Goal: Information Seeking & Learning: Learn about a topic

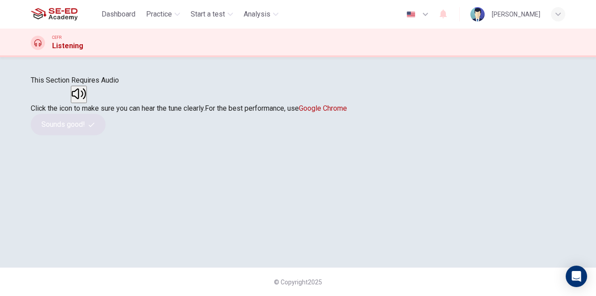
click at [86, 101] on icon "button" at bounding box center [79, 93] width 14 height 14
click at [106, 135] on button "Sounds good!" at bounding box center [68, 124] width 75 height 21
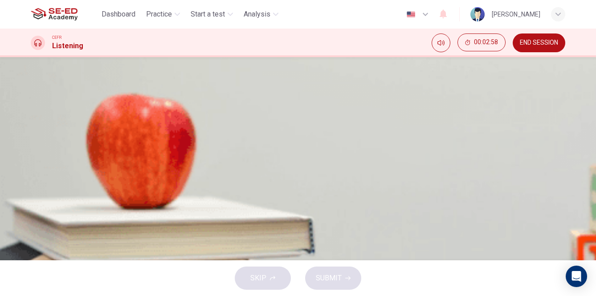
scroll to position [54, 0]
click at [32, 295] on icon "button" at bounding box center [32, 296] width 0 height 0
click at [108, 81] on input at bounding box center [69, 76] width 77 height 8
type input "10"
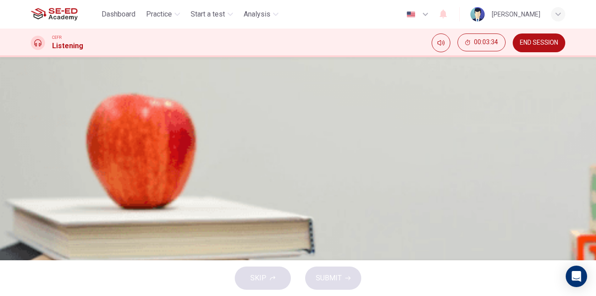
type input "1998"
type input "10"
type input "1998"
click at [108, 113] on input at bounding box center [69, 108] width 77 height 8
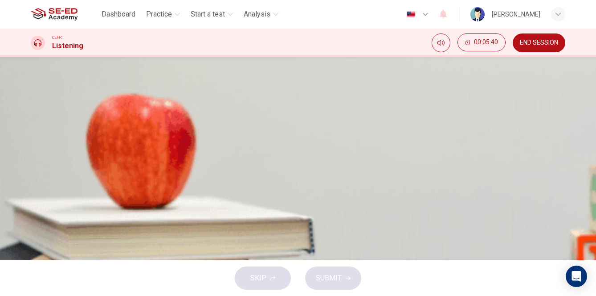
type input "51"
type input "ca"
type input "51"
type input "cafe"
type input "51"
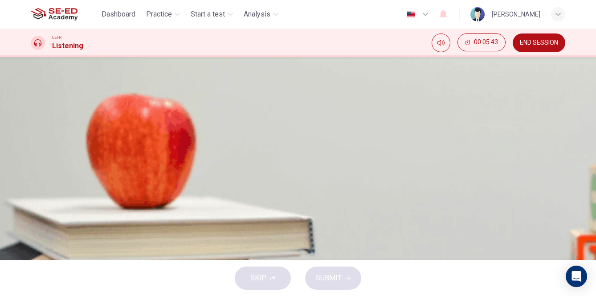
type input "ca f"
type input "52"
type input "c"
click at [108, 160] on input at bounding box center [69, 155] width 77 height 8
type input "52"
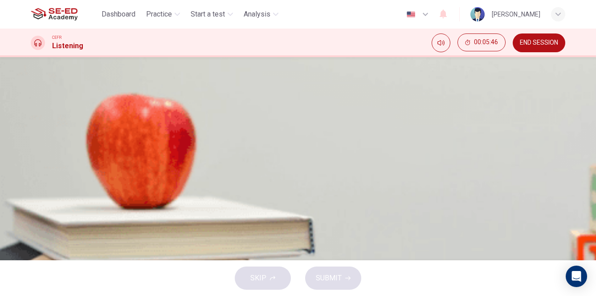
type input "cafe"
type input "58"
type input "cafe"
click at [108, 202] on input at bounding box center [69, 198] width 77 height 8
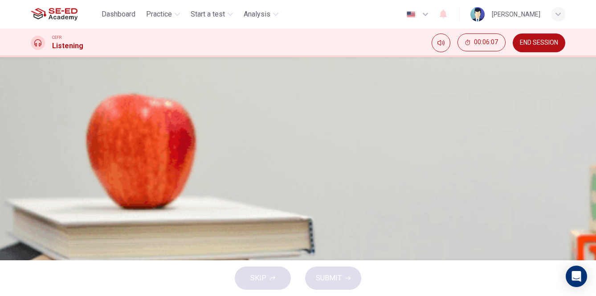
type input "60"
type input "r"
type input "60"
type input "re"
type input "60"
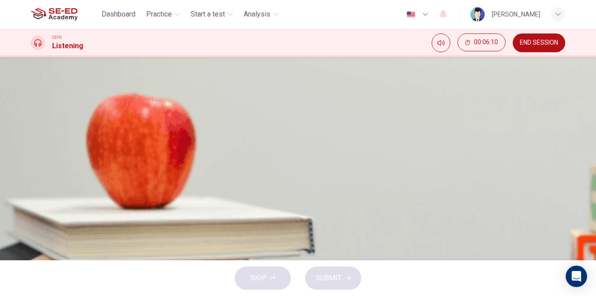
type input "rece"
type input "61"
type input "recepti"
type input "61"
type input "reception"
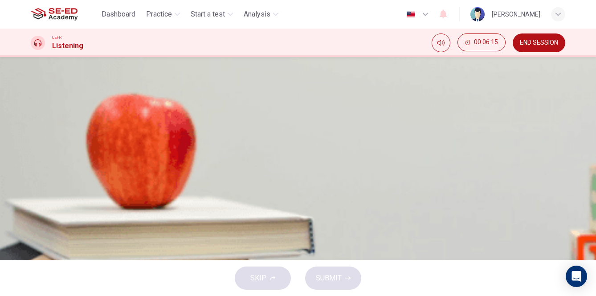
click at [108, 202] on input "reception" at bounding box center [69, 198] width 77 height 8
type input "62"
type input "receiption"
type input "63"
type input "reception"
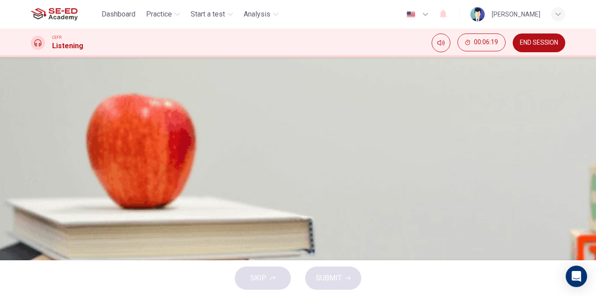
scroll to position [0, 0]
type input "64"
type input "reception"
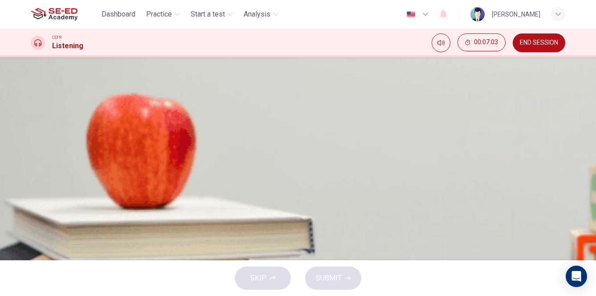
click at [41, 293] on icon "button" at bounding box center [37, 297] width 8 height 8
type input "26"
click at [108, 134] on input at bounding box center [69, 129] width 77 height 8
type input "panels"
type input "26"
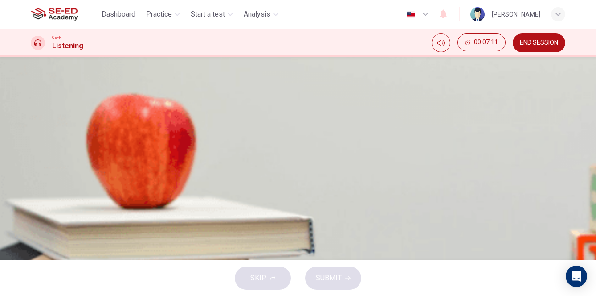
type input "panels"
click at [32, 292] on icon "button" at bounding box center [32, 292] width 0 height 0
type input "43"
click at [108, 187] on input at bounding box center [69, 183] width 77 height 8
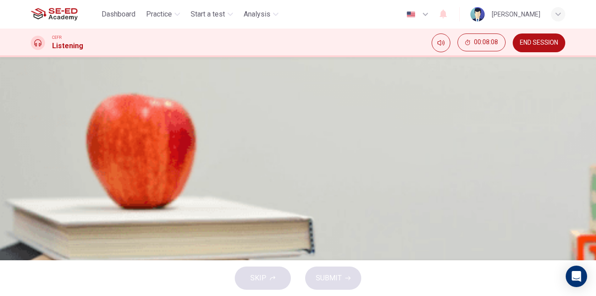
type input "w"
type input "43"
type input "wa"
type input "43"
type input "war"
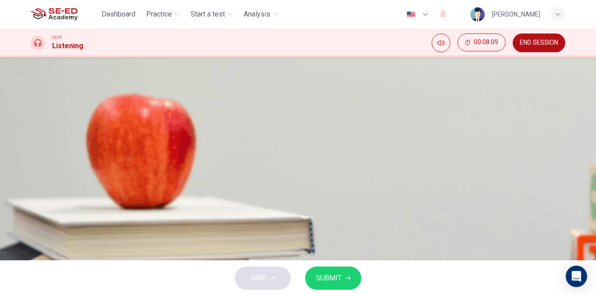
type input "43"
type input "warm"
type input "43"
type input "warm"
type input "43"
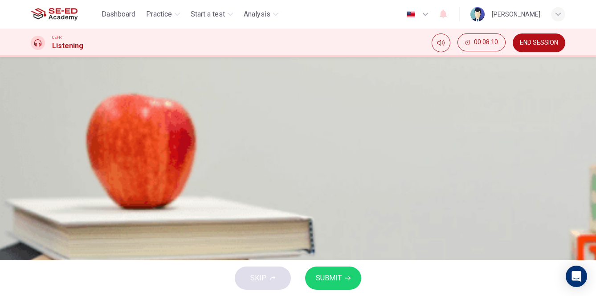
type input "warm u"
type input "43"
type input "warm up"
type input "43"
type input "warm up"
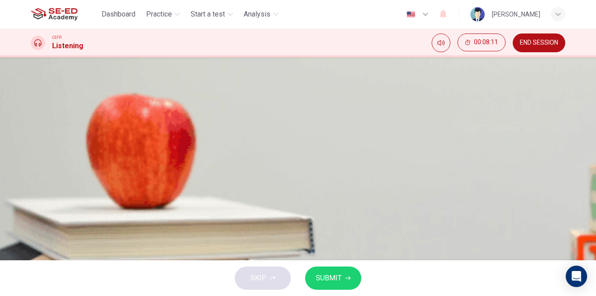
type input "43"
type input "warm up w"
type input "43"
type input "warm up wa"
type input "43"
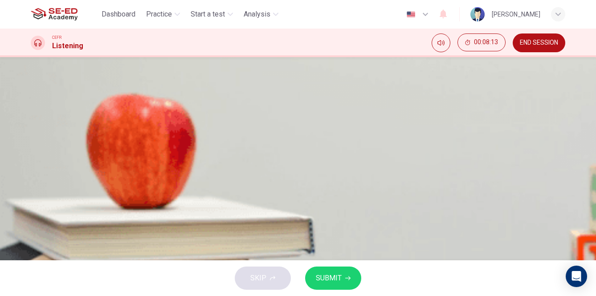
type input "warm up wal"
type input "43"
type input "warm up wall"
type input "43"
click at [108, 187] on input "warm up wall" at bounding box center [69, 183] width 77 height 8
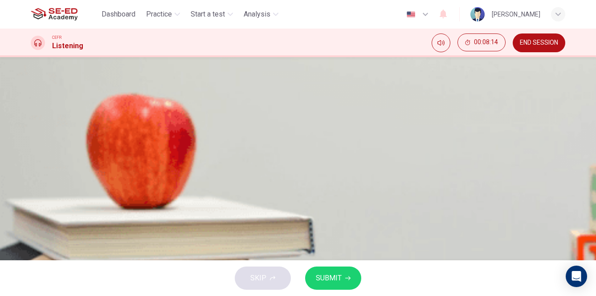
type input "warmup wall"
type input "43"
type input "warm-up wall"
type input "43"
type input "warm-up wall"
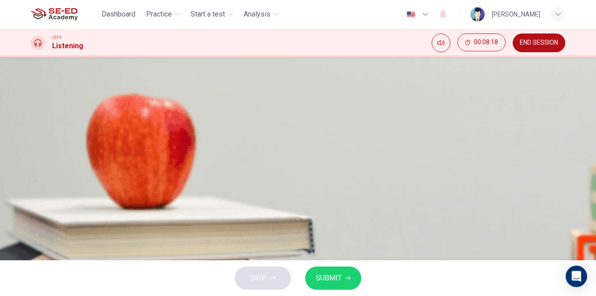
click at [32, 292] on icon "button" at bounding box center [32, 292] width 0 height 0
click at [331, 276] on span "SUBMIT" at bounding box center [329, 277] width 26 height 12
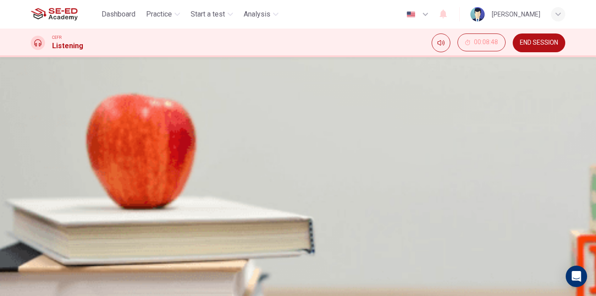
scroll to position [101, 0]
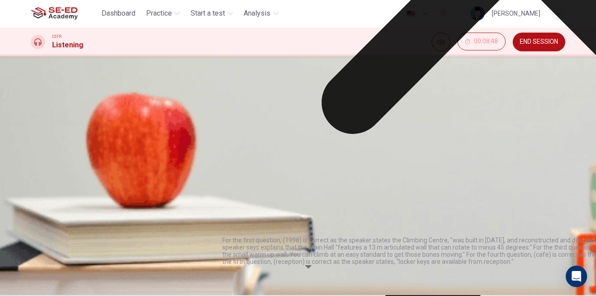
scroll to position [0, 0]
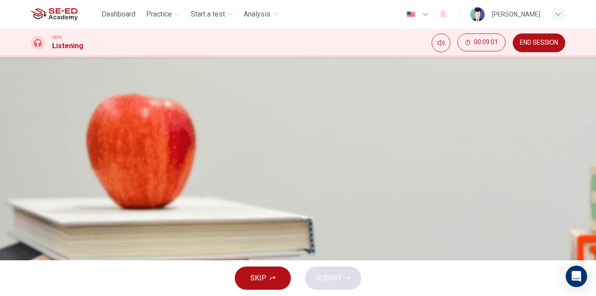
scroll to position [53, 0]
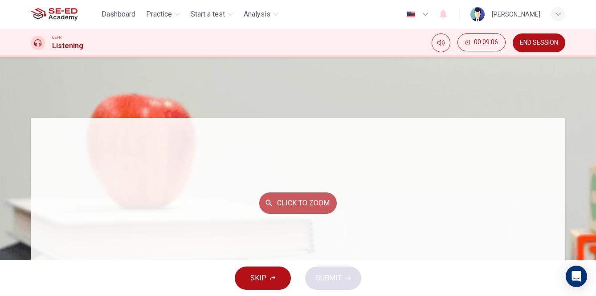
click at [337, 198] on button "Click to Zoom" at bounding box center [298, 202] width 78 height 21
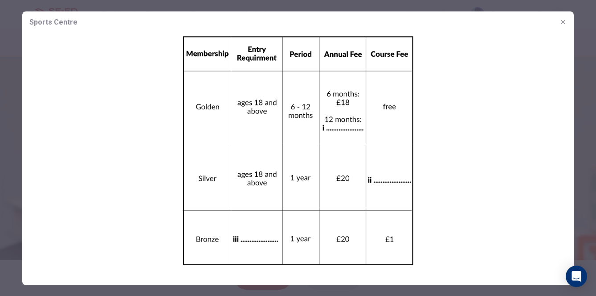
click at [387, 176] on img at bounding box center [298, 150] width 552 height 235
click at [381, 178] on img at bounding box center [298, 150] width 552 height 235
click at [337, 122] on img at bounding box center [298, 150] width 552 height 235
click at [249, 160] on img at bounding box center [298, 150] width 552 height 235
click at [564, 23] on icon "button" at bounding box center [563, 21] width 7 height 7
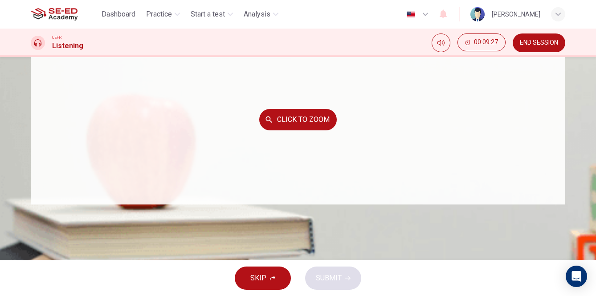
scroll to position [56, 0]
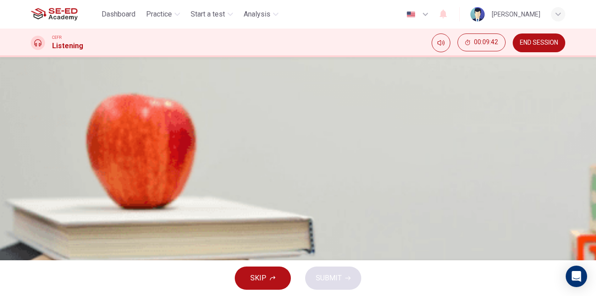
click at [108, 252] on input at bounding box center [69, 247] width 77 height 8
type input "68"
type input "13"
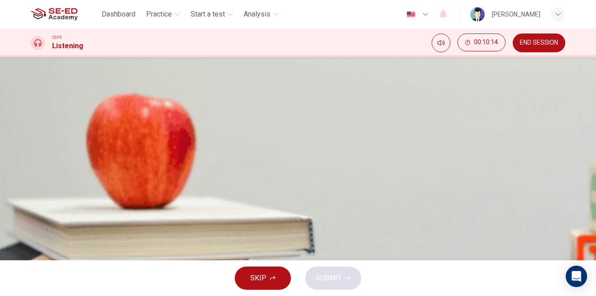
scroll to position [75, 0]
type input "72"
type input "13"
type input "72"
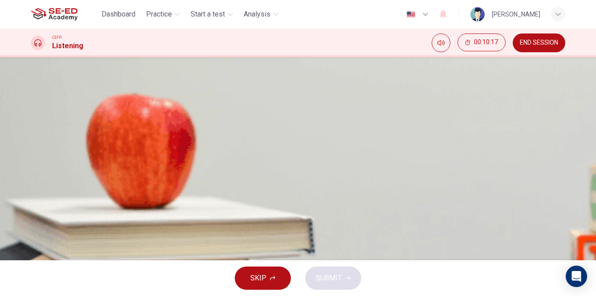
click at [108, 197] on input at bounding box center [69, 193] width 77 height 8
type input "1"
type input "77"
type input "1"
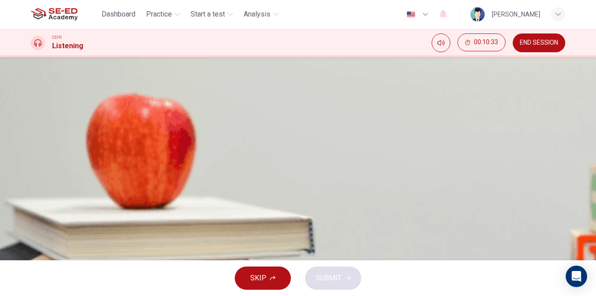
click at [108, 208] on input at bounding box center [69, 204] width 77 height 8
type input "1"
type input "78"
type input "14"
type input "78"
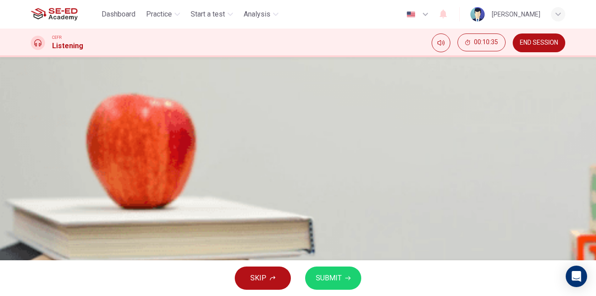
type input "14-"
type input "78"
type input "14-1"
type input "78"
type input "14-17"
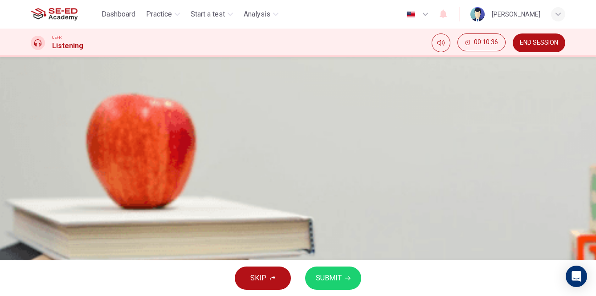
type input "78"
type input "14-17"
click at [335, 275] on span "SUBMIT" at bounding box center [329, 277] width 26 height 12
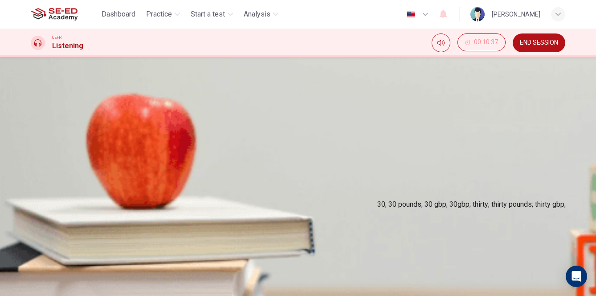
scroll to position [0, 0]
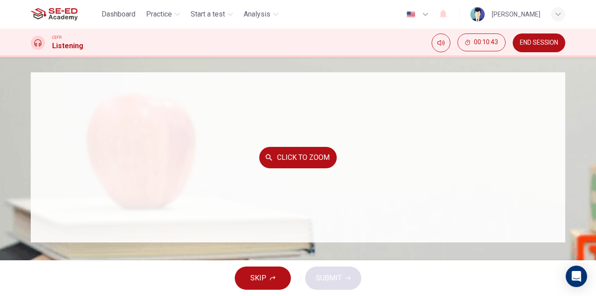
scroll to position [55, 0]
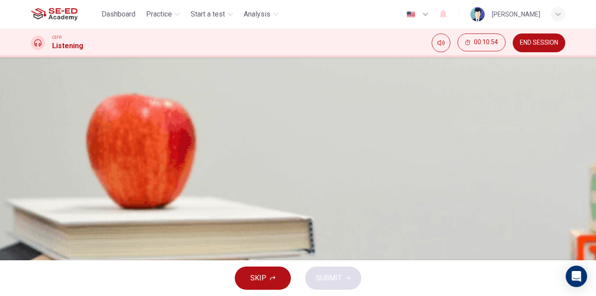
click at [31, 295] on span at bounding box center [31, 297] width 0 height 0
type input "85"
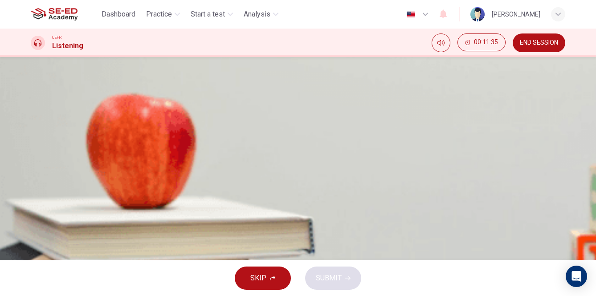
scroll to position [143, 0]
click at [108, 165] on input at bounding box center [69, 161] width 77 height 8
type input "until 8pm"
click at [32, 267] on icon "button" at bounding box center [32, 267] width 0 height 0
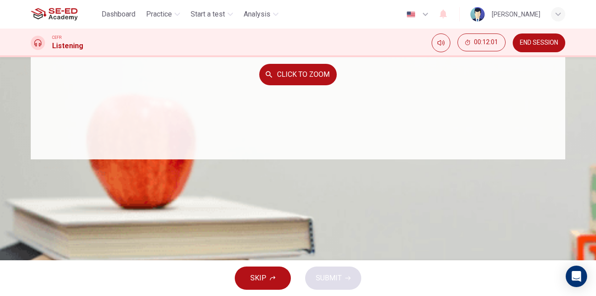
scroll to position [127, 0]
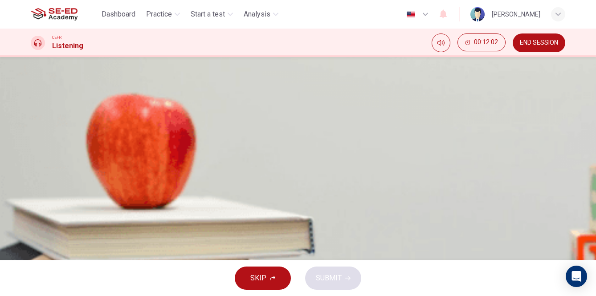
click at [108, 203] on input at bounding box center [69, 198] width 77 height 8
type input "91"
type input "M"
type input "91"
type input "Mo"
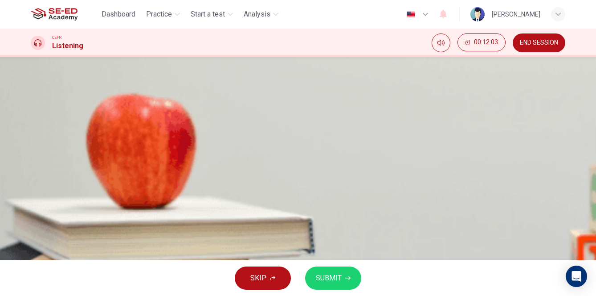
type input "91"
type input "Mon"
type input "91"
type input "Mon"
type input "91"
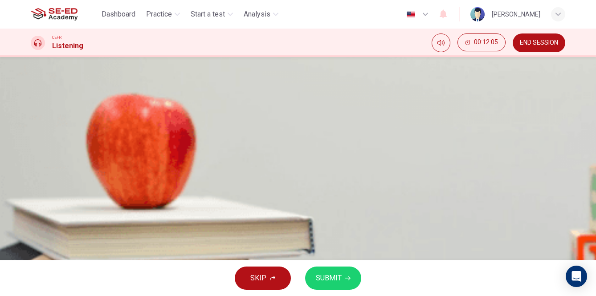
type input "Mon a"
type input "91"
type input "Mon an"
type input "91"
type input "Mon and"
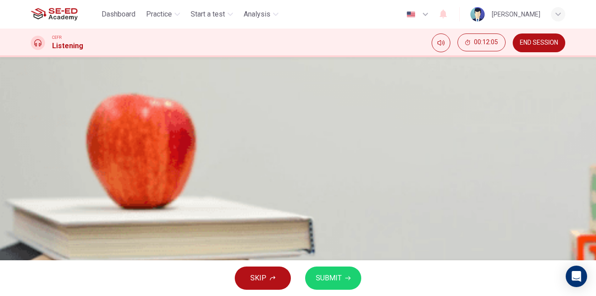
type input "92"
type input "Mon and"
type input "92"
type input "Mon and W"
type input "92"
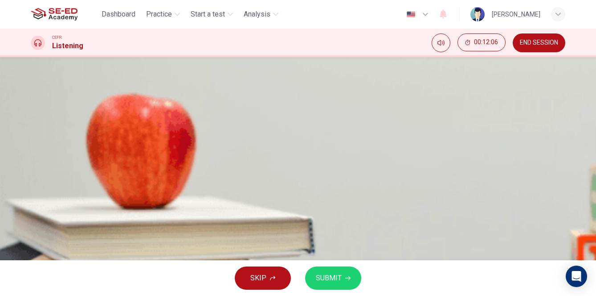
type input "Mon and We"
type input "92"
type input "Mon and Wed"
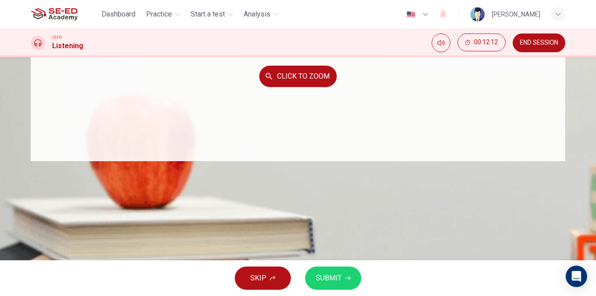
scroll to position [28, 0]
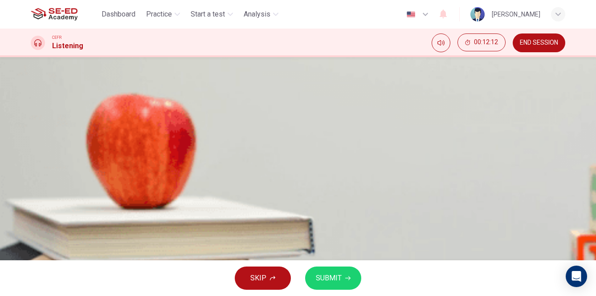
type input "94"
drag, startPoint x: 341, startPoint y: 232, endPoint x: 248, endPoint y: 232, distance: 93.2
click at [248, 232] on div "Questions 9 - 10 Complete the notes below. Write NO MORE THAN TWO WORDS AND/OR …" at bounding box center [298, 104] width 535 height 312
type input "I"
type input "94"
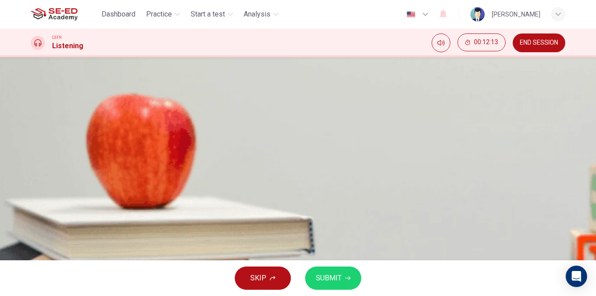
type input "In"
type input "94"
type input "Ind"
type input "94"
type input "Indo"
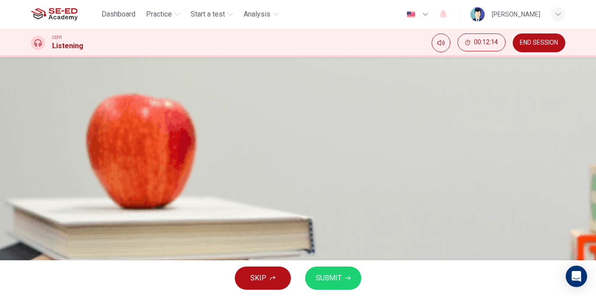
type input "94"
type input "Indor"
type input "94"
type input "Indorr"
type input "95"
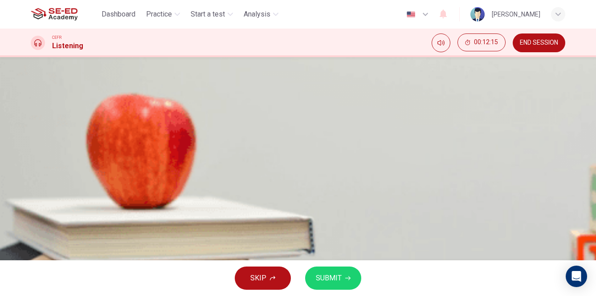
type input "Indor"
type input "95"
type input "Indo"
type input "95"
type input "Indor"
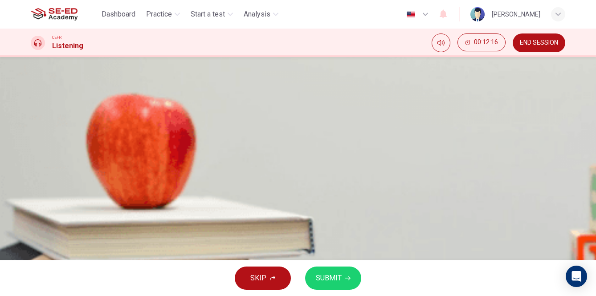
type input "95"
type input "Indo"
type input "95"
type input "Indod"
type input "95"
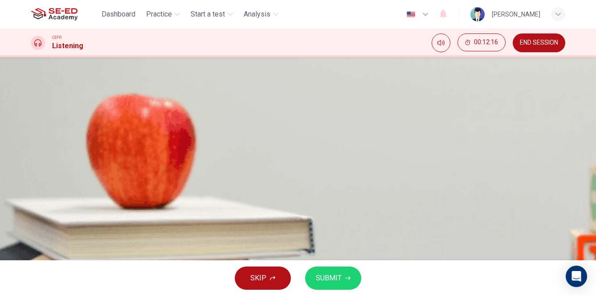
type input "Indodr"
type input "95"
type input "Indod"
type input "96"
type input "Indo"
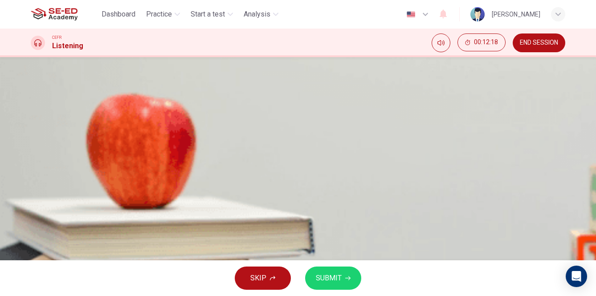
type input "96"
type input "Indod"
type input "96"
type input "Indodr"
type input "96"
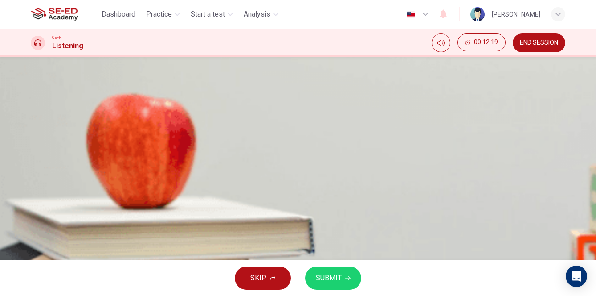
type input "Indod"
type input "96"
type input "Indo"
type input "96"
type input "Indoo"
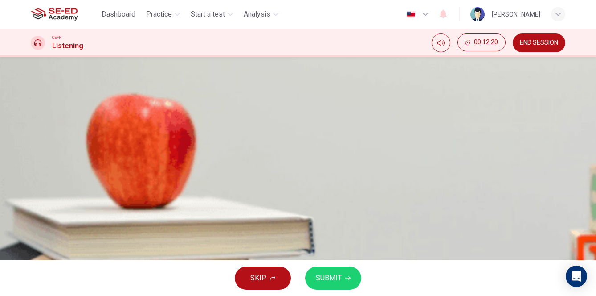
type input "96"
type input "Indoor"
type input "96"
type input "Indoor"
type input "97"
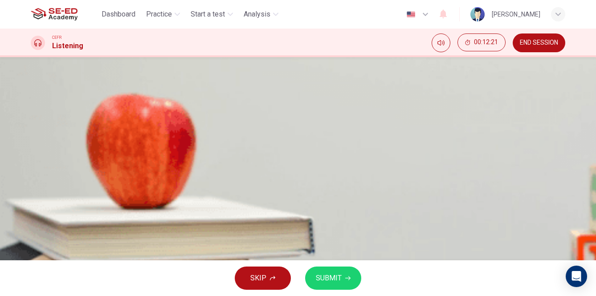
type input "Indoor c"
type input "97"
type input "Indoor co"
type input "97"
type input "Indoor cou"
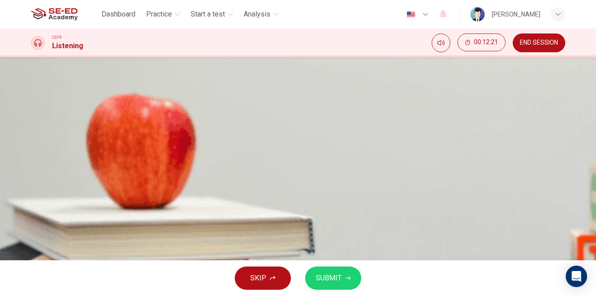
type input "97"
type input "Indoor cous"
type input "97"
type input "Indoor couse"
type input "97"
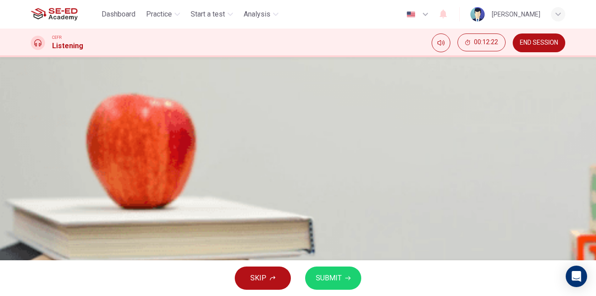
type input "Indoor cous"
type input "97"
type input "Indoor cou"
type input "97"
type input "Indoor cour"
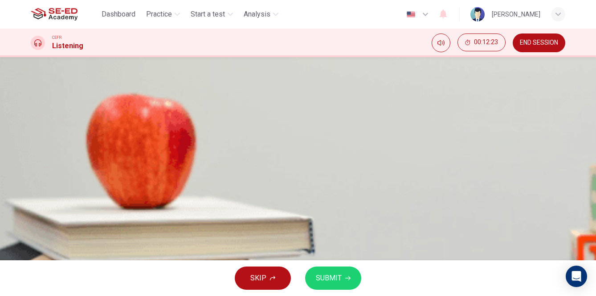
type input "97"
type input "Indoor cours"
type input "97"
type input "Indoor course"
type input "98"
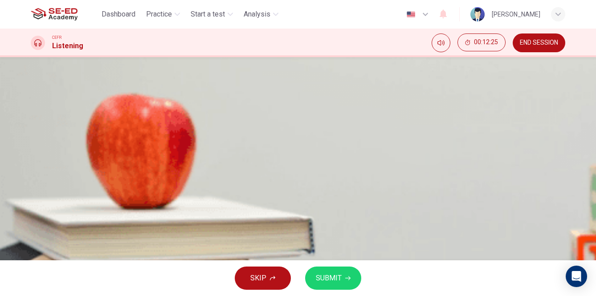
type input "Indoor course"
click at [336, 281] on span "SUBMIT" at bounding box center [329, 277] width 26 height 12
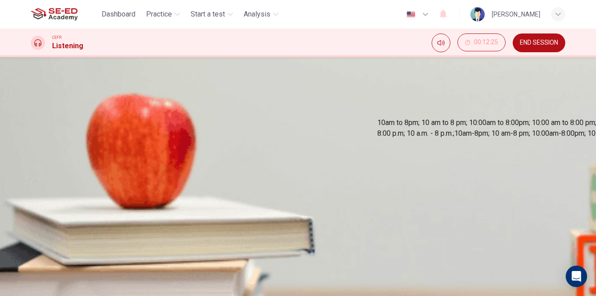
type input "0"
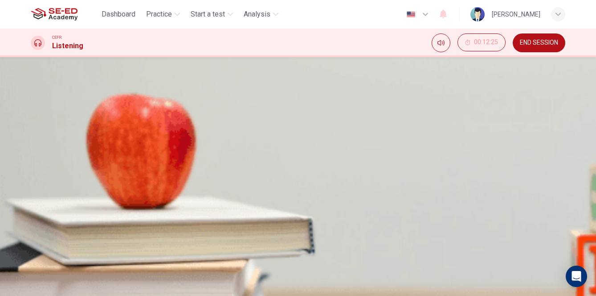
click at [329, 161] on div "Click to Zoom" at bounding box center [298, 76] width 535 height 170
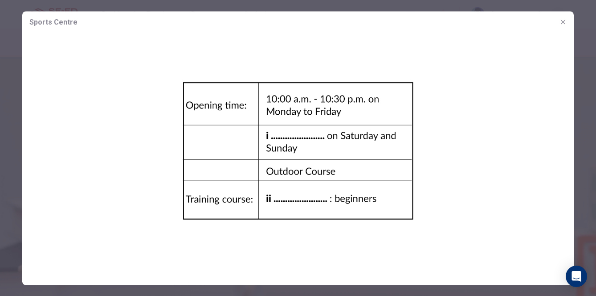
click at [589, 223] on div at bounding box center [298, 148] width 596 height 296
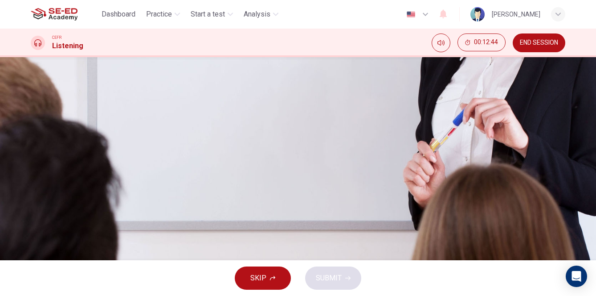
scroll to position [33, 0]
click at [32, 131] on icon "button" at bounding box center [32, 131] width 0 height 0
click at [259, 104] on div "C" at bounding box center [221, 100] width 75 height 7
click at [332, 284] on span "SUBMIT" at bounding box center [329, 277] width 26 height 12
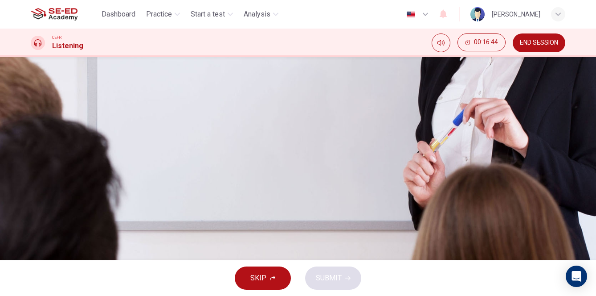
click at [31, 135] on span at bounding box center [31, 135] width 0 height 0
click at [142, 111] on span "The delta kite" at bounding box center [124, 107] width 36 height 7
click at [336, 276] on span "SUBMIT" at bounding box center [329, 277] width 26 height 12
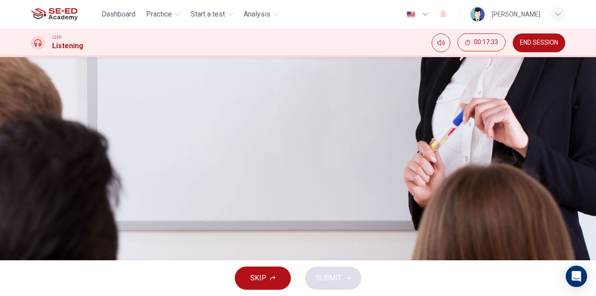
click at [41, 132] on icon "button" at bounding box center [37, 136] width 8 height 8
click at [31, 135] on span at bounding box center [31, 135] width 0 height 0
click at [41, 131] on icon "button" at bounding box center [37, 136] width 9 height 11
click at [383, 111] on button "D A way to lift people out of dangerous settings" at bounding box center [443, 103] width 120 height 15
click at [335, 275] on span "SUBMIT" at bounding box center [329, 277] width 26 height 12
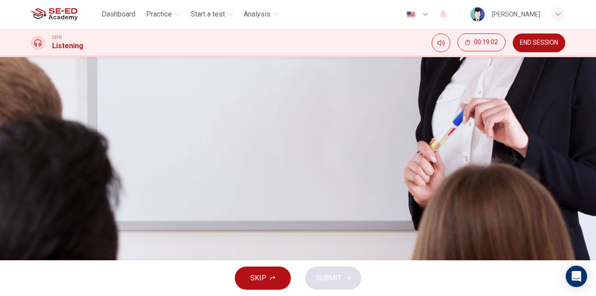
click at [32, 147] on icon "button" at bounding box center [32, 147] width 0 height 0
click at [304, 111] on span "[DEMOGRAPHIC_DATA] soldiers used kites instead of traditional weapons" at bounding box center [226, 107] width 197 height 7
click at [126, 111] on span "Kites were probably first flown there" at bounding box center [79, 107] width 94 height 7
click at [321, 111] on span "[DEMOGRAPHIC_DATA] soldiers used kites instead of traditional weapons" at bounding box center [226, 107] width 197 height 7
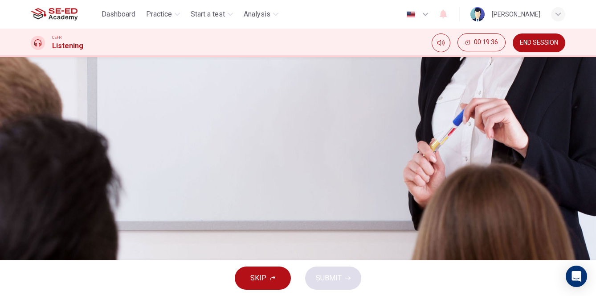
click at [321, 111] on span "[DEMOGRAPHIC_DATA] soldiers used kites instead of traditional weapons" at bounding box center [226, 107] width 197 height 7
click at [212, 127] on span "[DEMOGRAPHIC_DATA] soldiers used kites during the Han Dynasty" at bounding box center [122, 123] width 181 height 7
click at [325, 111] on span "[DEMOGRAPHIC_DATA] soldiers used kites instead of traditional weapons" at bounding box center [226, 107] width 197 height 7
click at [127, 111] on button "A Kites were probably first flown there" at bounding box center [79, 103] width 96 height 15
click at [341, 276] on span "SUBMIT" at bounding box center [329, 277] width 26 height 12
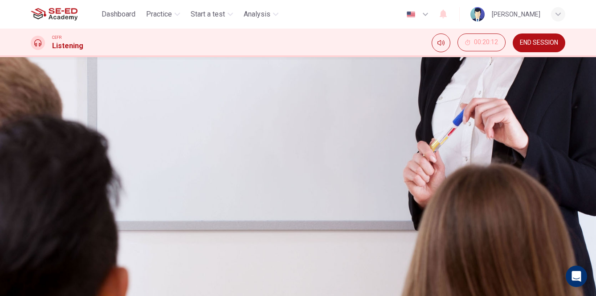
type input "31"
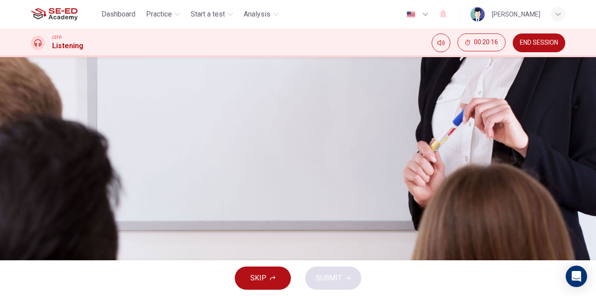
click at [32, 104] on icon "button" at bounding box center [32, 104] width 0 height 0
type input "0"
click at [293, 156] on span "She assumes they will be flying kites in playgrounds and fields" at bounding box center [330, 152] width 164 height 7
click at [339, 282] on span "SUBMIT" at bounding box center [329, 277] width 26 height 12
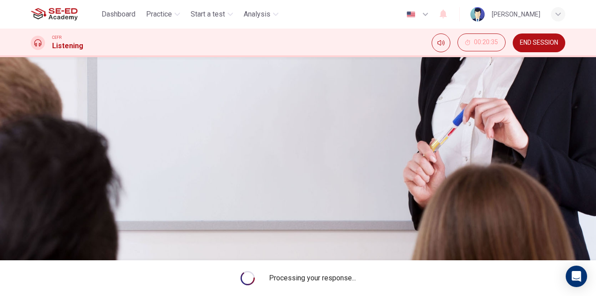
type input "31"
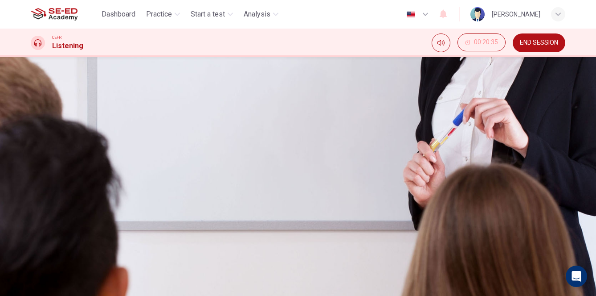
click at [42, 59] on icon "button" at bounding box center [37, 54] width 9 height 11
type input "0"
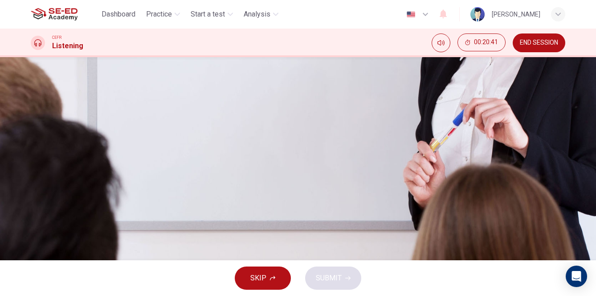
scroll to position [0, 0]
click at [31, 135] on span at bounding box center [31, 135] width 0 height 0
click at [33, 133] on button "button" at bounding box center [32, 128] width 2 height 8
click at [32, 131] on icon "button" at bounding box center [32, 131] width 0 height 0
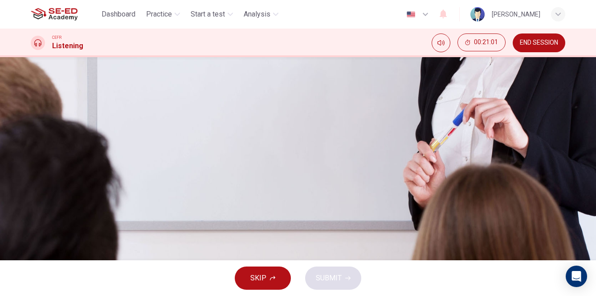
click at [300, 111] on span "They will be making kites from 3-D models" at bounding box center [243, 107] width 111 height 7
click at [32, 131] on icon "button" at bounding box center [32, 131] width 0 height 0
click at [309, 111] on span "The students will first use computers for drawing" at bounding box center [364, 107] width 127 height 7
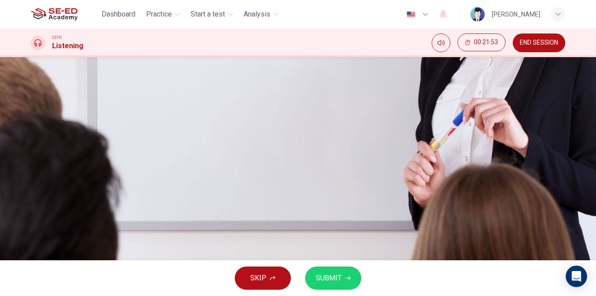
click at [337, 275] on span "SUBMIT" at bounding box center [329, 277] width 26 height 12
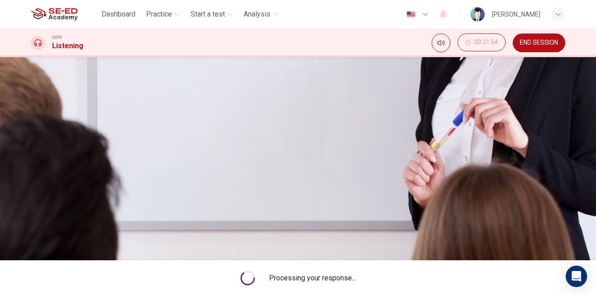
type input "0"
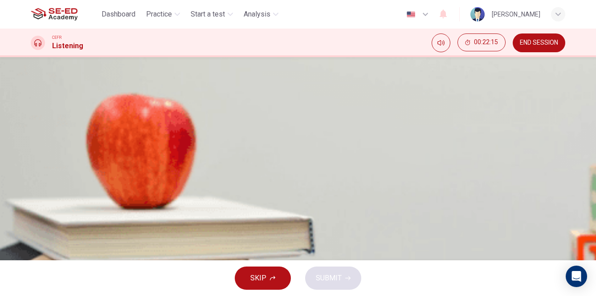
scroll to position [4, 0]
click at [41, 282] on icon "button" at bounding box center [37, 287] width 9 height 11
type input "14"
type input "kevi"
type input "14"
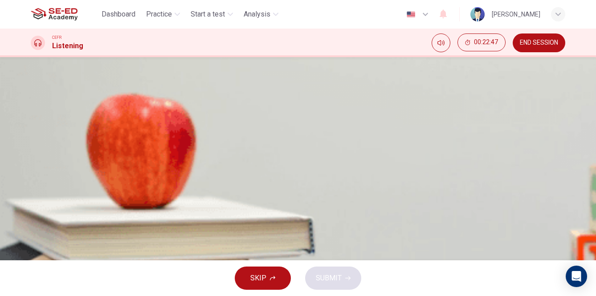
type input "[PERSON_NAME]"
type input "15"
type input "[PERSON_NAME]"
type input "15"
type input "[PERSON_NAME]"
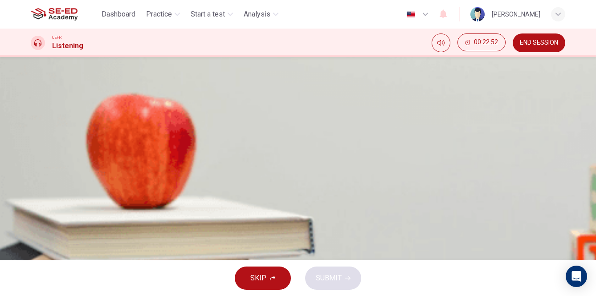
scroll to position [61, 0]
type input "20"
type input "1"
type input "20"
type input "16C"
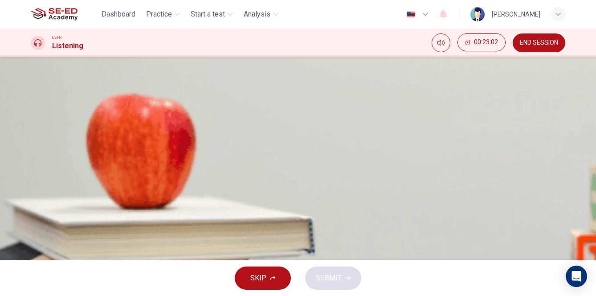
type input "22"
type input "16C"
click at [108, 173] on input at bounding box center [69, 169] width 77 height 8
type input "29"
type input "KJ"
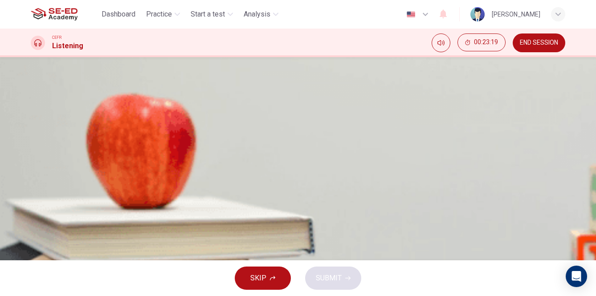
type input "30"
type input "KJ603"
type input "30"
type input "KJ6037"
click at [108, 206] on input at bounding box center [69, 201] width 77 height 8
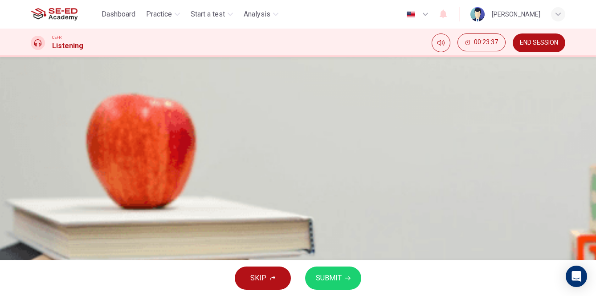
click at [41, 226] on icon "button" at bounding box center [37, 230] width 8 height 8
click at [333, 275] on span "SUBMIT" at bounding box center [329, 277] width 26 height 12
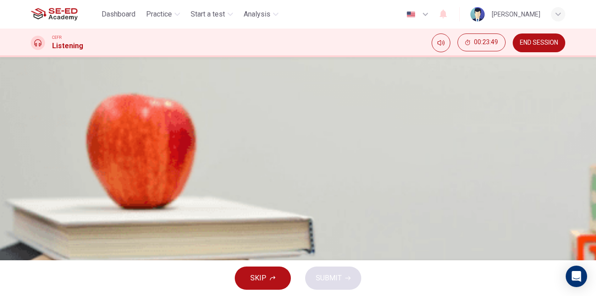
scroll to position [55, 0]
click at [108, 212] on input at bounding box center [69, 208] width 77 height 8
click at [108, 234] on input at bounding box center [69, 229] width 77 height 8
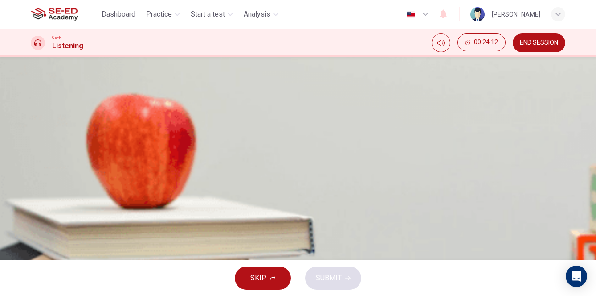
scroll to position [125, 0]
click at [108, 226] on input at bounding box center [69, 222] width 77 height 8
click at [108, 205] on input "stove" at bounding box center [69, 200] width 77 height 8
click at [108, 226] on input at bounding box center [69, 222] width 77 height 8
click at [330, 284] on span "SUBMIT" at bounding box center [329, 277] width 26 height 12
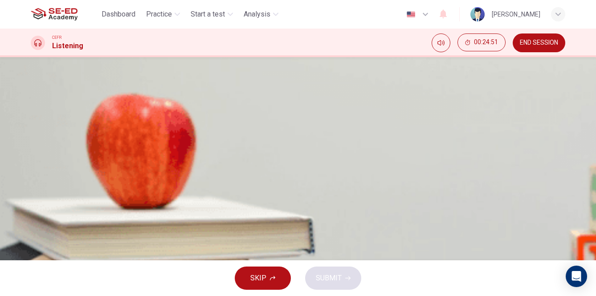
scroll to position [40, 0]
click at [41, 226] on icon "button" at bounding box center [37, 230] width 8 height 8
click at [31, 229] on span at bounding box center [31, 229] width 0 height 0
click at [33, 218] on button "button" at bounding box center [32, 222] width 2 height 8
click at [108, 109] on input at bounding box center [69, 105] width 77 height 8
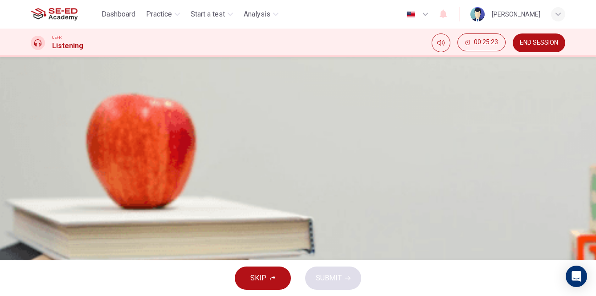
click at [31, 229] on span at bounding box center [31, 229] width 0 height 0
click at [108, 153] on input at bounding box center [69, 148] width 77 height 8
click at [108, 187] on input at bounding box center [69, 191] width 77 height 8
click at [342, 278] on button "SUBMIT" at bounding box center [333, 277] width 56 height 23
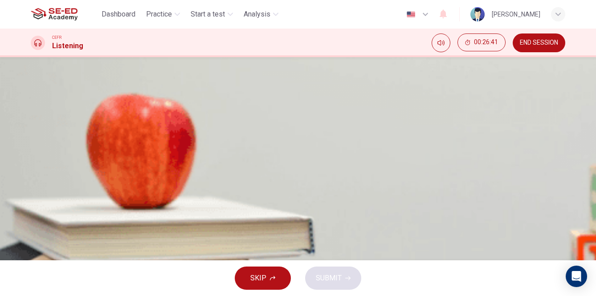
scroll to position [18, 0]
click at [541, 43] on span "END SESSION" at bounding box center [539, 42] width 38 height 7
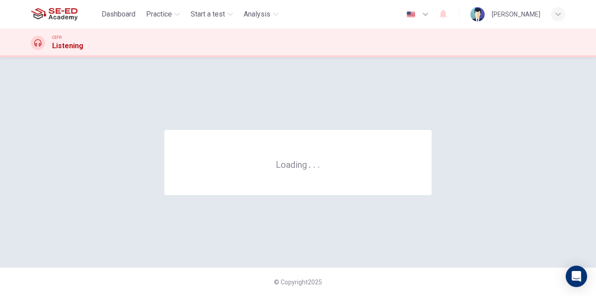
scroll to position [0, 0]
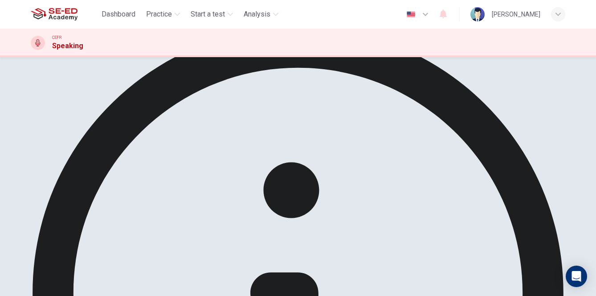
scroll to position [42, 0]
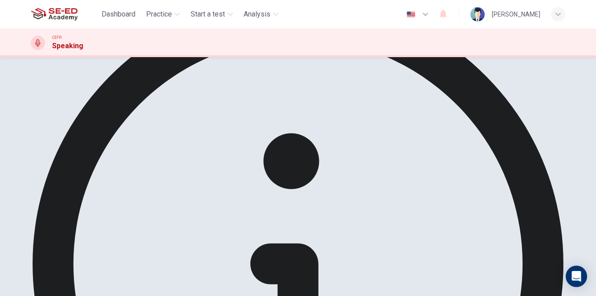
scroll to position [86, 0]
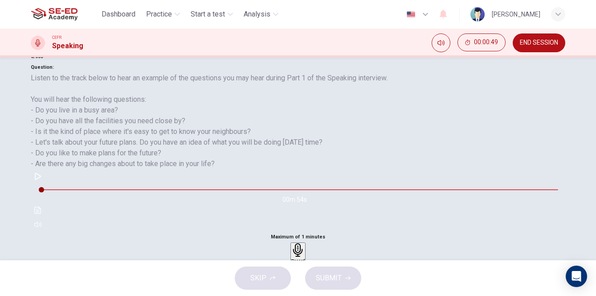
scroll to position [111, 0]
click at [41, 179] on icon "button" at bounding box center [37, 175] width 7 height 7
click at [305, 257] on h6 "Record" at bounding box center [299, 259] width 14 height 4
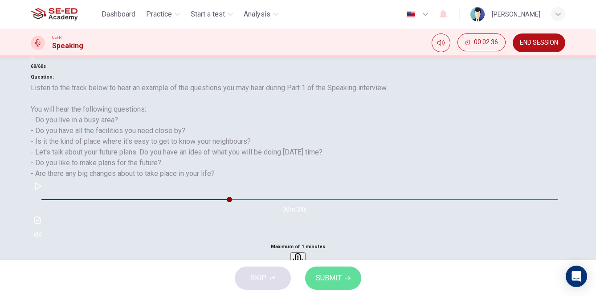
click at [338, 274] on span "SUBMIT" at bounding box center [329, 277] width 26 height 12
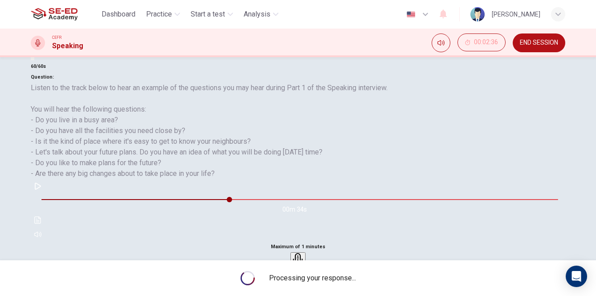
type input "0"
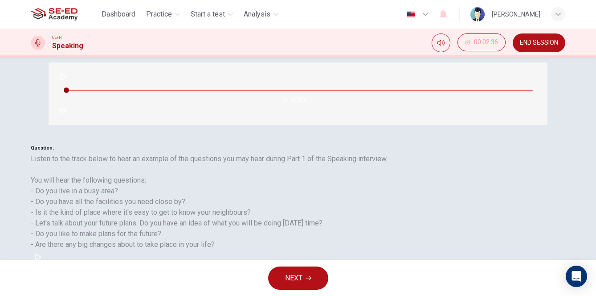
type input "0"
click at [303, 276] on span "NEXT" at bounding box center [293, 277] width 17 height 12
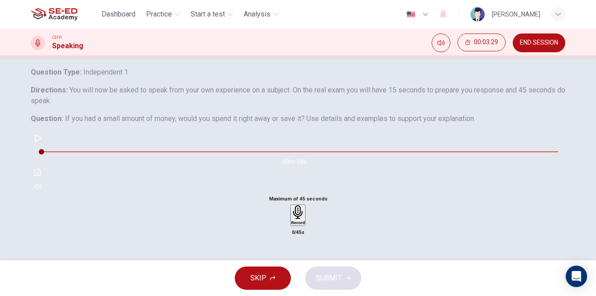
scroll to position [34, 0]
click at [41, 141] on icon "button" at bounding box center [37, 137] width 7 height 7
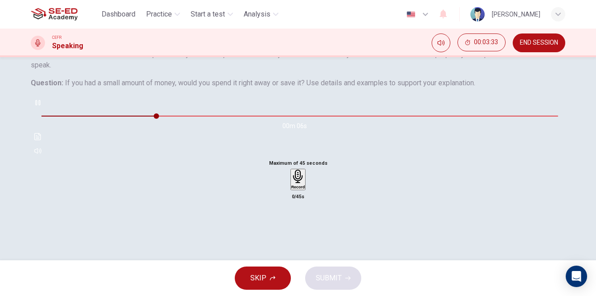
scroll to position [71, 0]
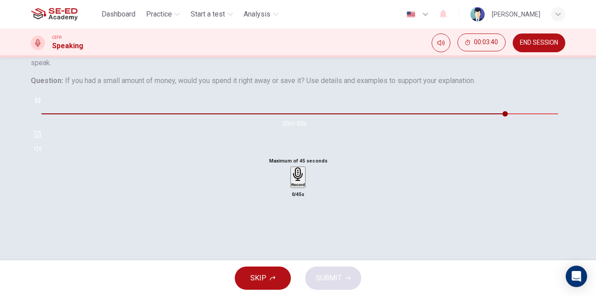
type input "0"
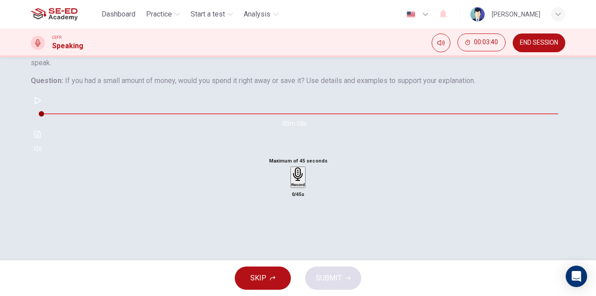
click at [303, 181] on icon "button" at bounding box center [299, 174] width 14 height 14
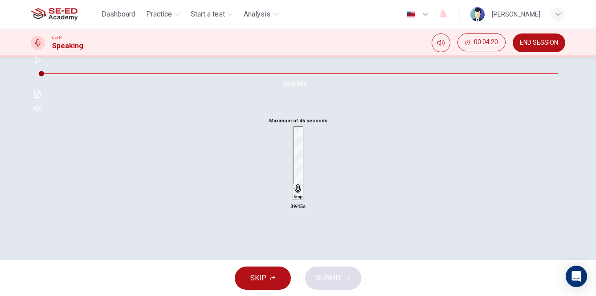
scroll to position [112, 0]
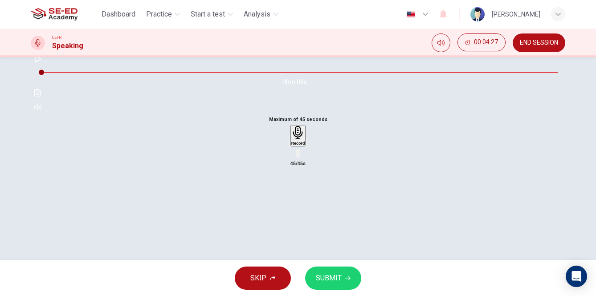
click at [335, 280] on span "SUBMIT" at bounding box center [329, 277] width 26 height 12
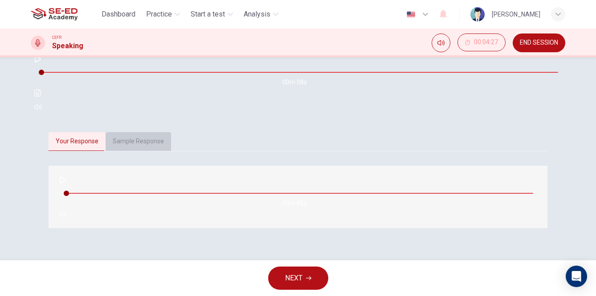
click at [148, 151] on button "Sample Response" at bounding box center [139, 141] width 66 height 19
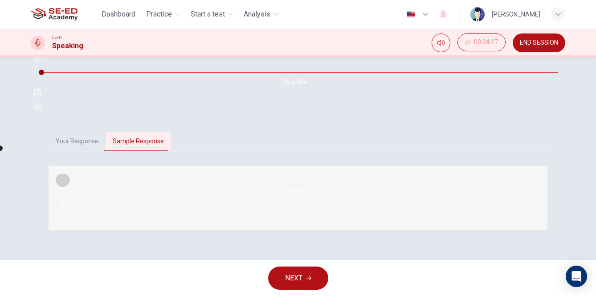
click at [64, 183] on icon "button" at bounding box center [62, 179] width 7 height 7
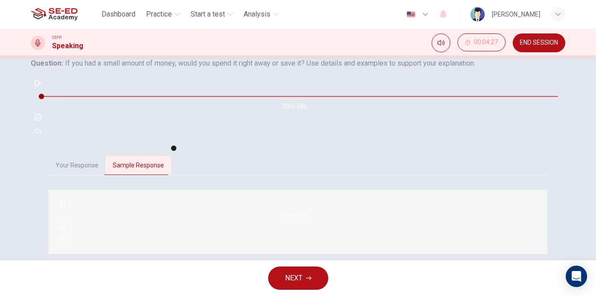
scroll to position [89, 0]
click at [66, 206] on icon "button" at bounding box center [62, 202] width 7 height 7
type input "45"
click at [303, 281] on span "NEXT" at bounding box center [293, 277] width 17 height 12
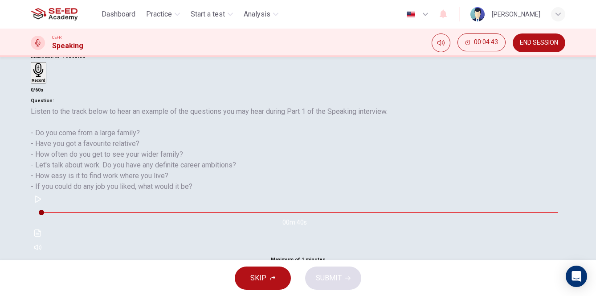
scroll to position [78, 0]
click at [541, 42] on span "END SESSION" at bounding box center [539, 42] width 38 height 7
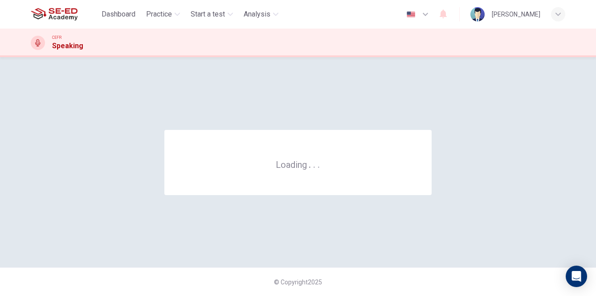
scroll to position [0, 0]
